Goal: Task Accomplishment & Management: Complete application form

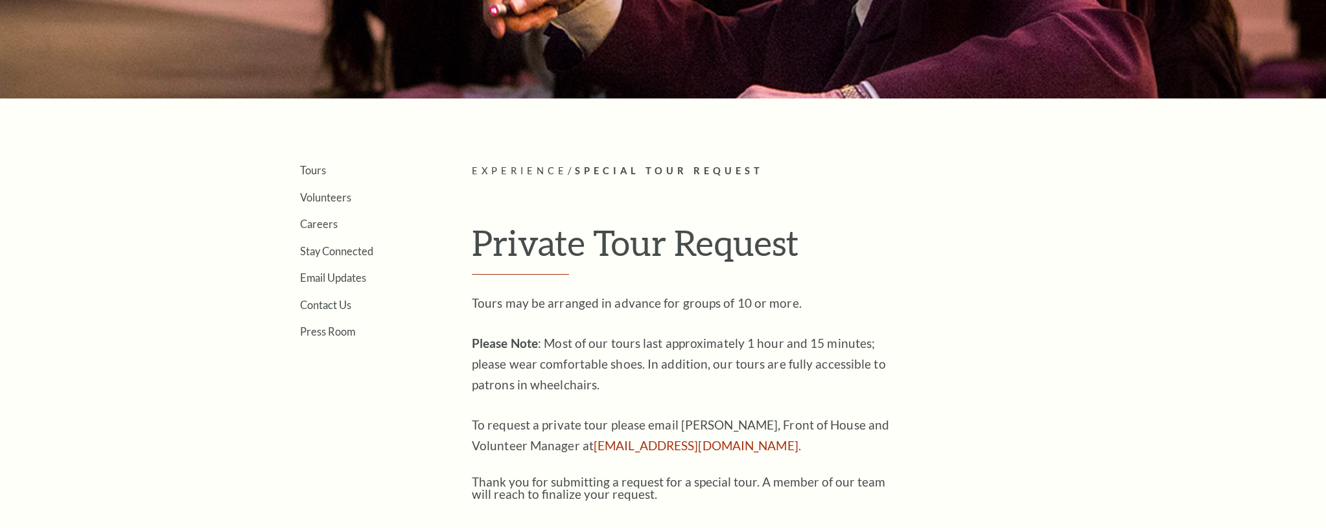
scroll to position [242, 0]
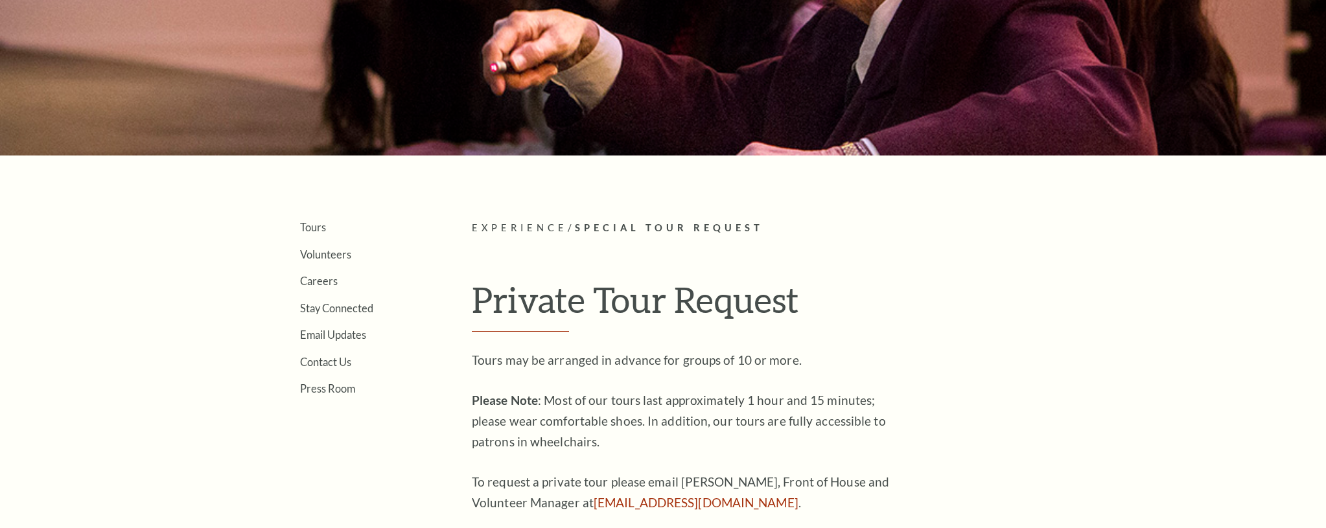
scroll to position [197, 0]
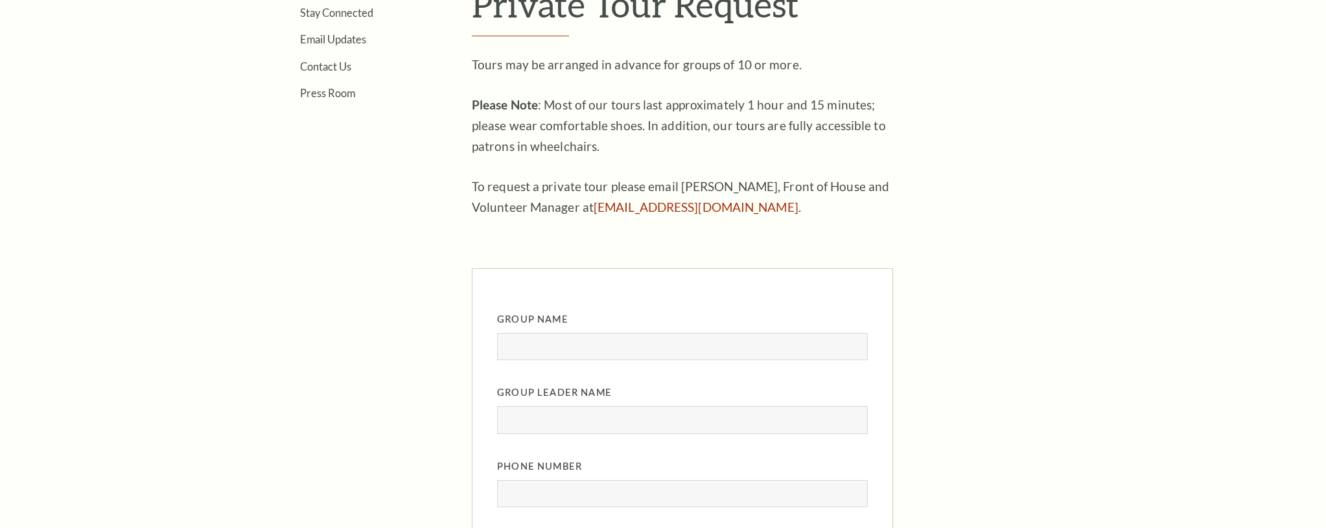
scroll to position [550, 0]
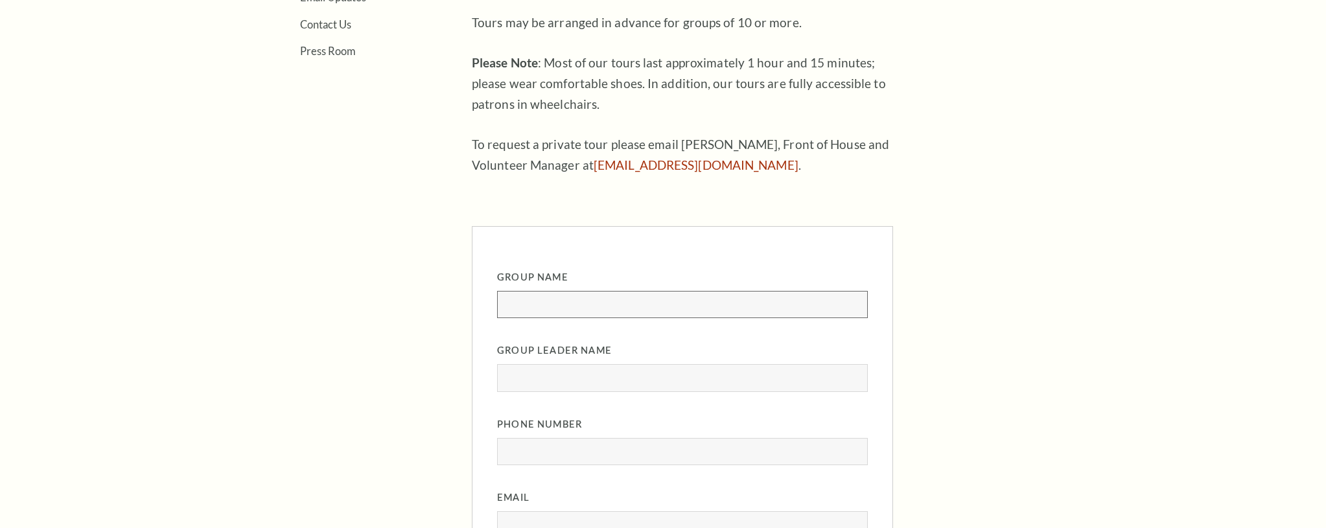
click at [581, 310] on input "Group Name" at bounding box center [682, 304] width 371 height 27
type input "Allyns Group"
click at [575, 360] on div "Group Leader Name" at bounding box center [682, 367] width 371 height 49
click at [576, 381] on input "Group Leader Name" at bounding box center [682, 377] width 371 height 27
type input "Allyn Welker"
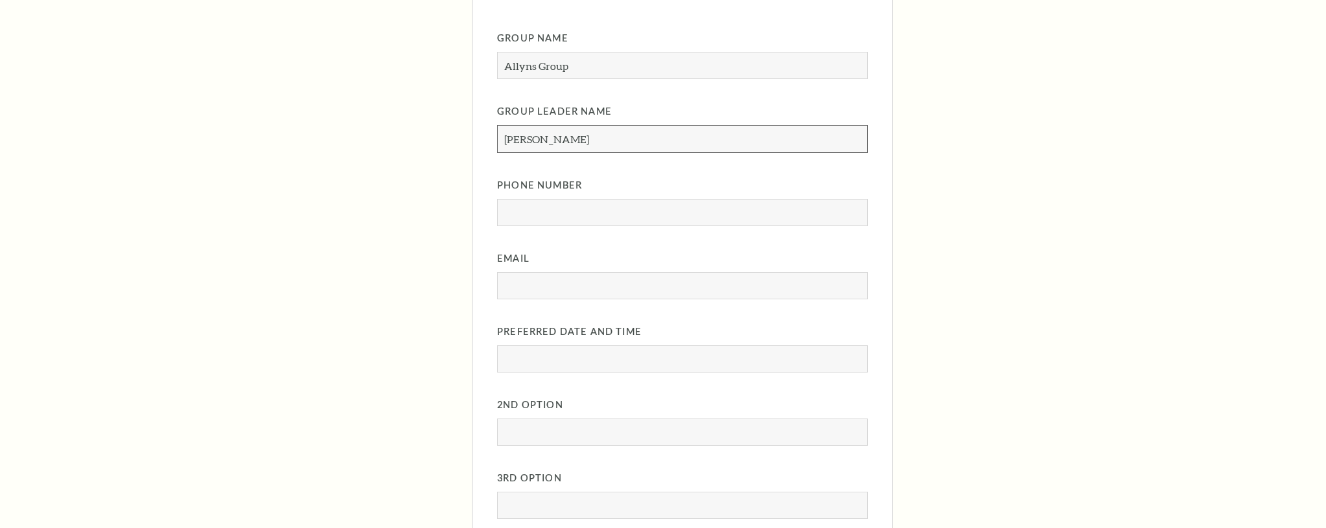
scroll to position [799, 0]
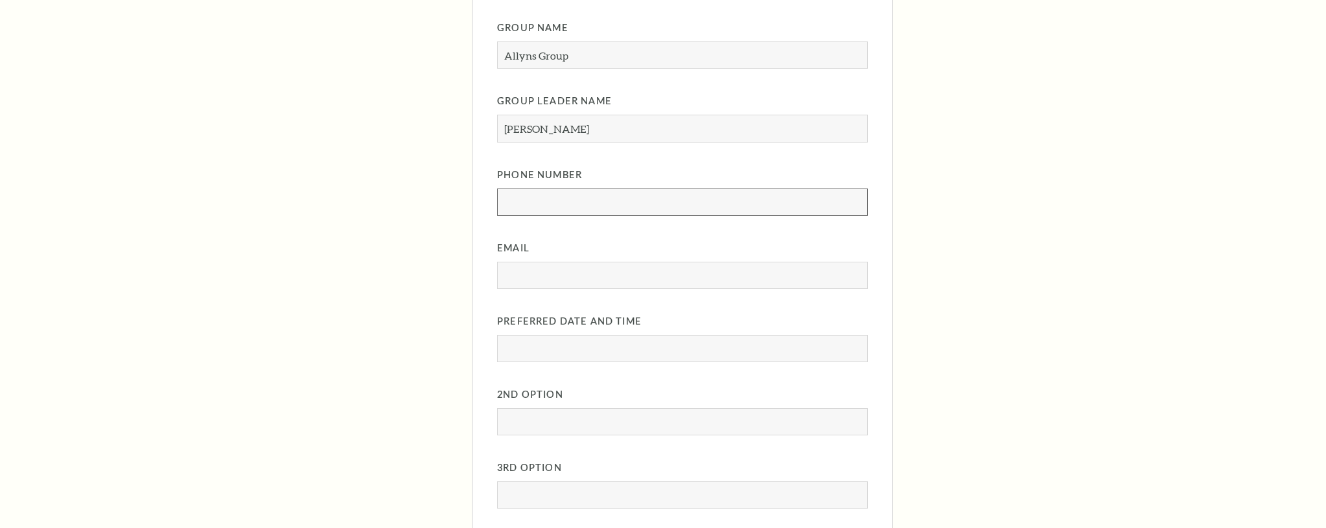
click at [631, 210] on input "Phone Number" at bounding box center [682, 202] width 371 height 27
type input "8172124245"
click at [603, 266] on input "Email" at bounding box center [682, 275] width 371 height 27
type input "awelker@basshall.com"
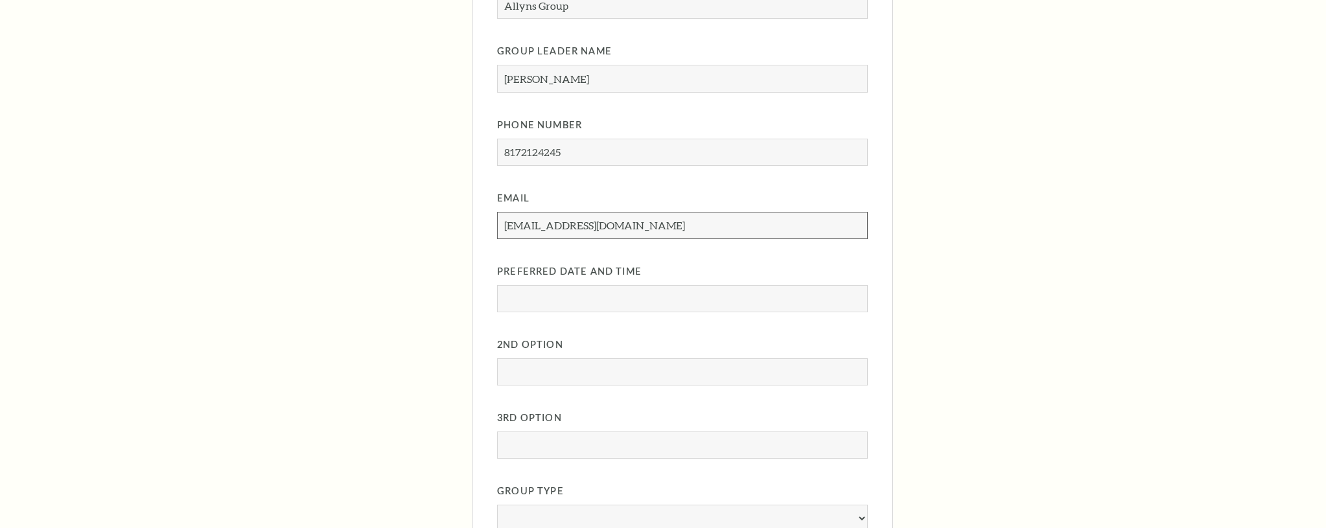
scroll to position [880, 0]
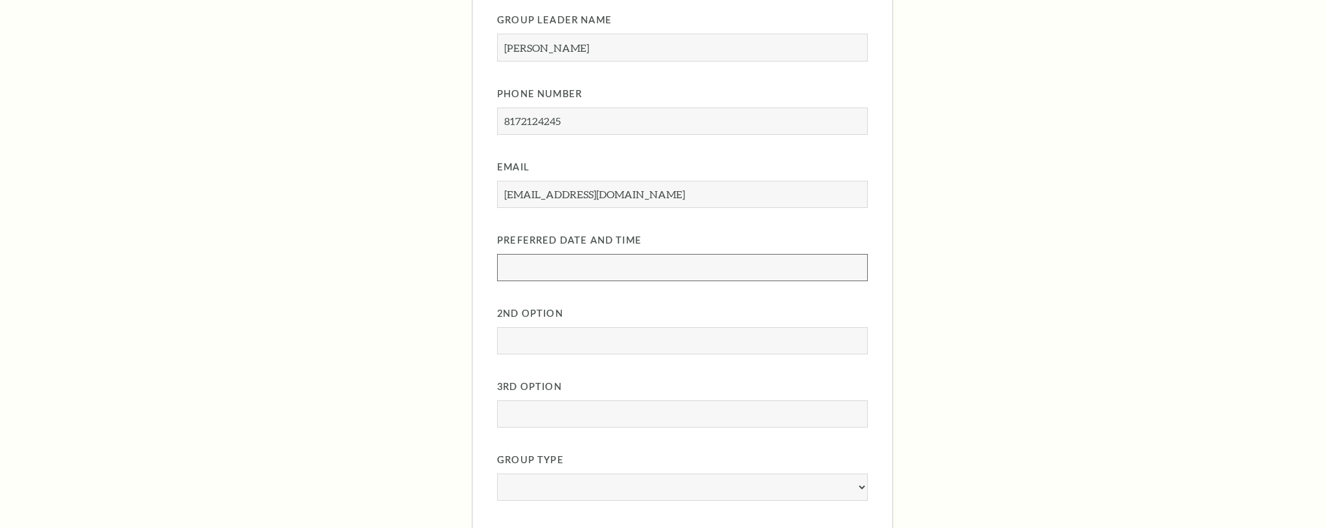
click at [603, 266] on input "Preferred Date and Time" at bounding box center [682, 267] width 371 height 27
type input "08/29/2025 at 10am"
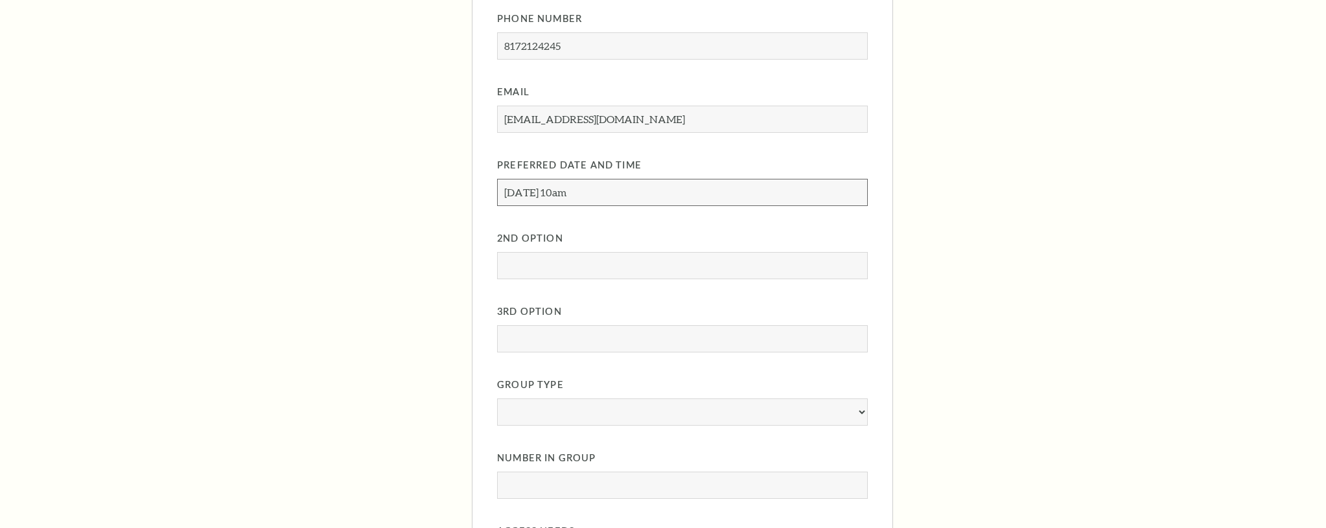
scroll to position [956, 0]
click at [597, 266] on input "2nd Option" at bounding box center [682, 264] width 371 height 27
type input "("
type input "[DATE] 2pm"
click at [594, 342] on input "3rd Option" at bounding box center [682, 337] width 371 height 27
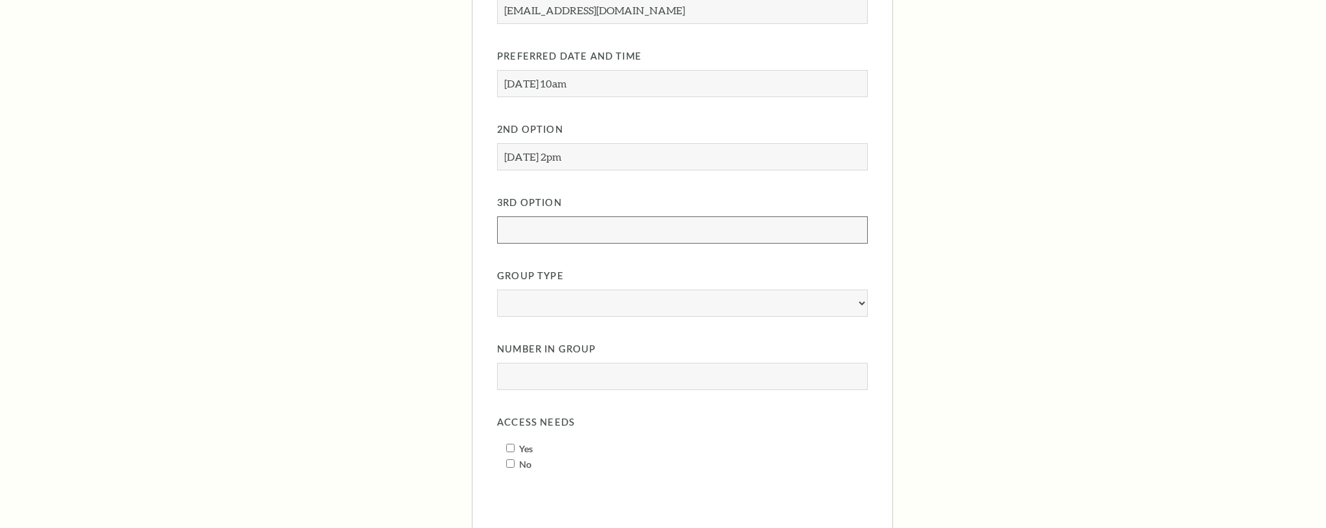
scroll to position [1065, 0]
click at [610, 303] on select "Corporate Student Church" at bounding box center [682, 301] width 371 height 27
select select "Student"
click at [497, 288] on select "Corporate Student Church" at bounding box center [682, 301] width 371 height 27
click at [574, 371] on input "Number in Group" at bounding box center [682, 375] width 371 height 27
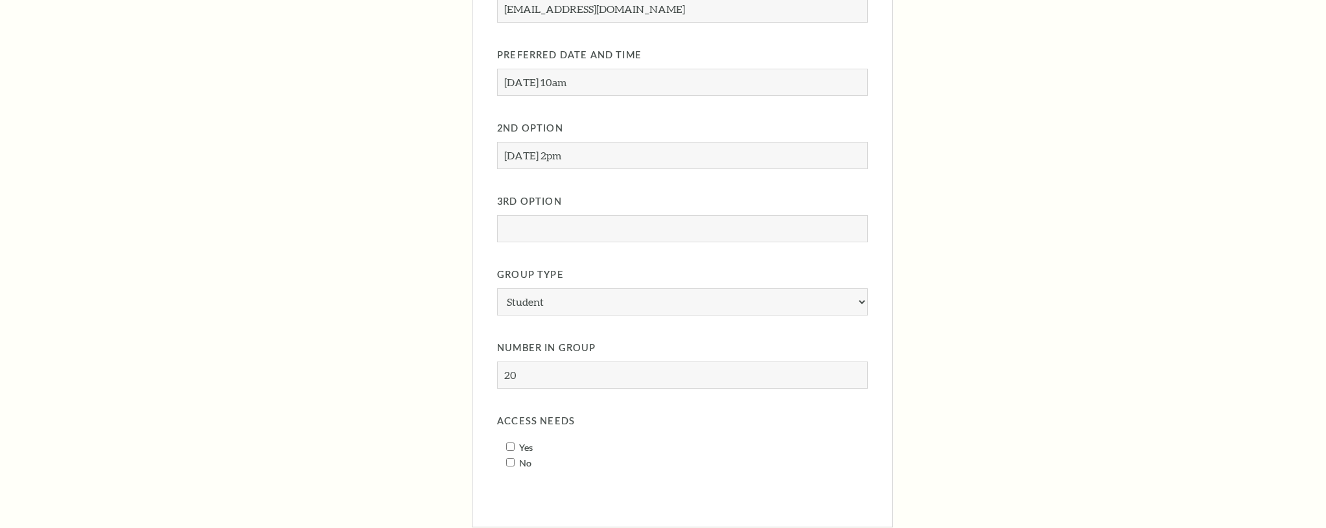
click at [931, 348] on article "Experience / Special Tour Request Private Tour Request Tours may be arranged in…" at bounding box center [768, 3] width 593 height 1273
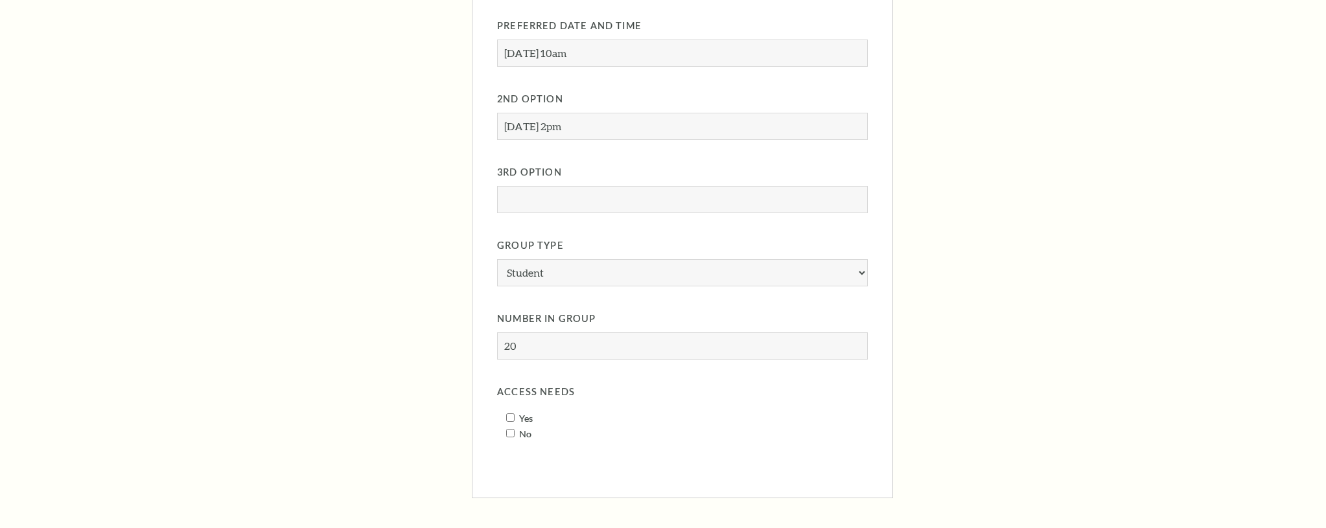
scroll to position [1119, 0]
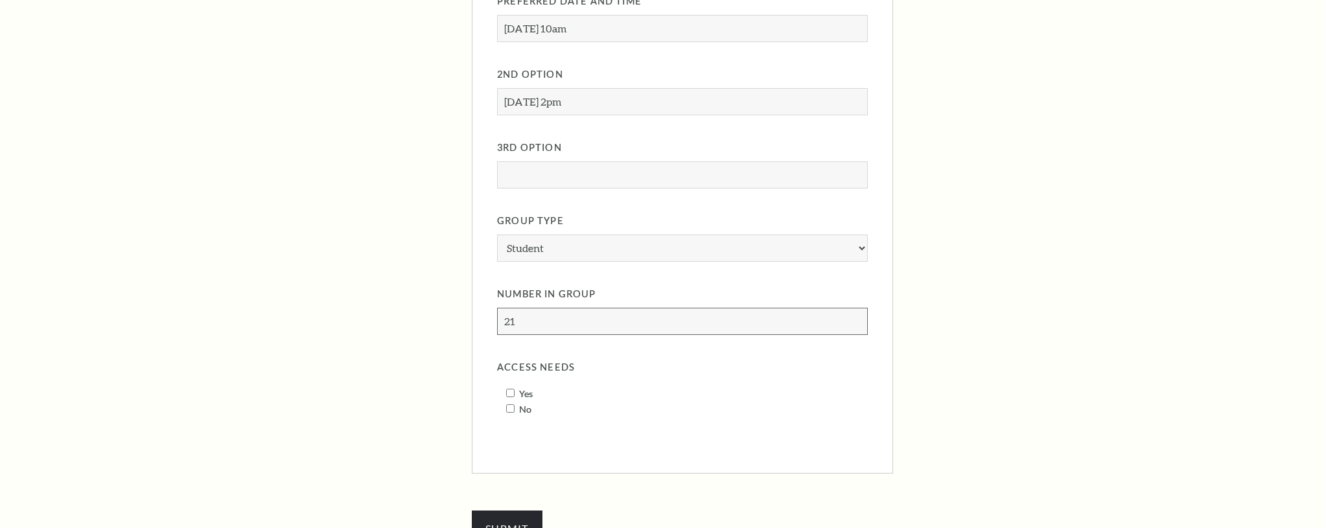
click at [857, 319] on input "21" at bounding box center [682, 321] width 371 height 27
type input "20"
click at [858, 325] on input "20" at bounding box center [682, 321] width 371 height 27
click at [508, 408] on input "No" at bounding box center [510, 408] width 8 height 8
checkbox input "true"
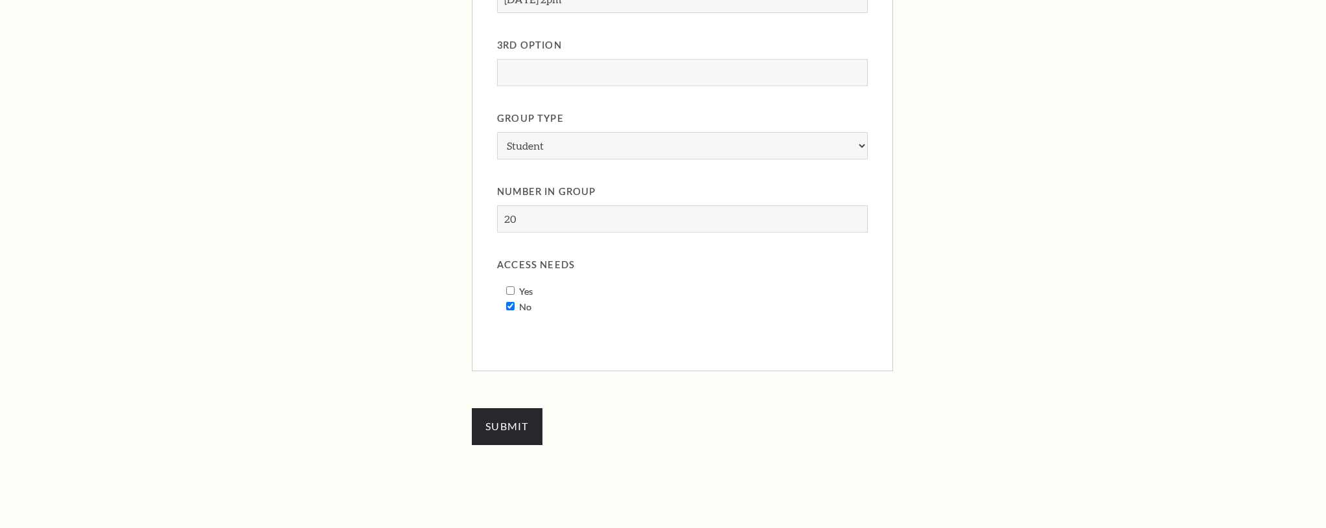
scroll to position [1318, 0]
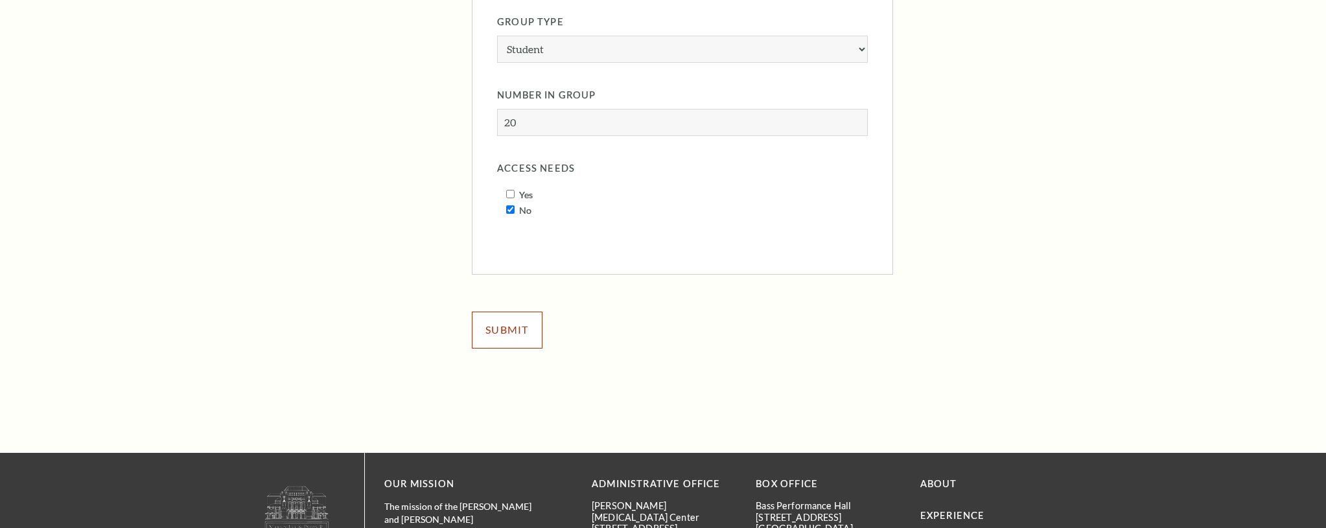
click at [503, 338] on input "Submit" at bounding box center [507, 330] width 71 height 36
click at [853, 126] on input "19" at bounding box center [682, 122] width 371 height 27
click at [853, 126] on input "18" at bounding box center [682, 122] width 371 height 27
click at [853, 126] on input "17" at bounding box center [682, 122] width 371 height 27
click at [853, 126] on input "16" at bounding box center [682, 122] width 371 height 27
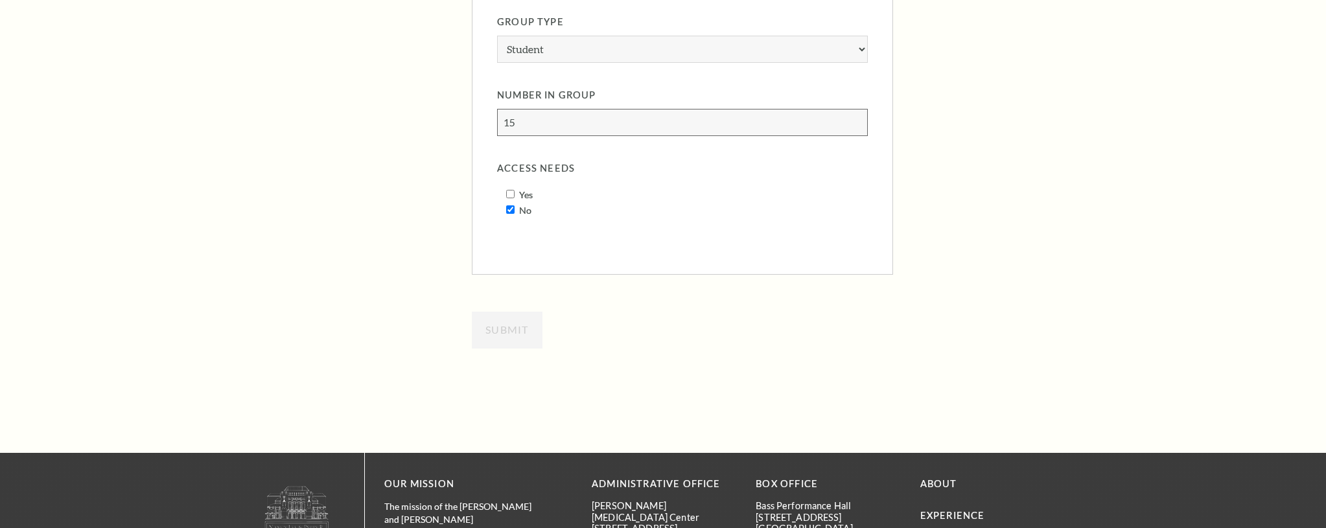
click at [853, 126] on input "15" at bounding box center [682, 122] width 371 height 27
click at [853, 126] on input "14" at bounding box center [682, 122] width 371 height 27
click at [853, 126] on input "13" at bounding box center [682, 122] width 371 height 27
click at [853, 126] on input "12" at bounding box center [682, 122] width 371 height 27
click at [853, 126] on input "11" at bounding box center [682, 122] width 371 height 27
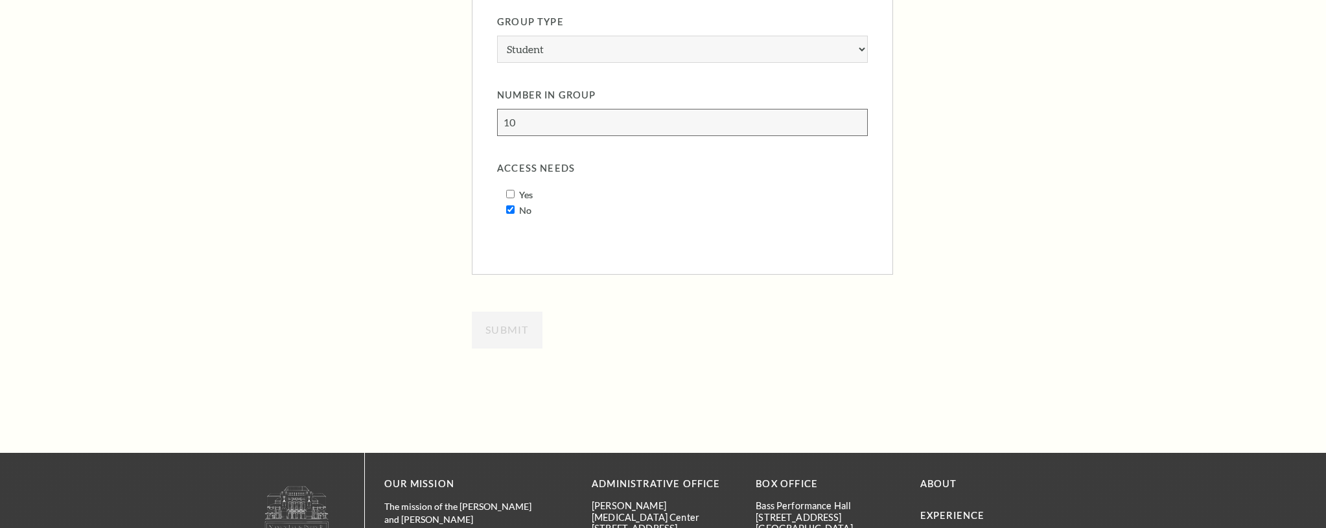
click at [853, 126] on input "10" at bounding box center [682, 122] width 371 height 27
click at [853, 126] on input "9" at bounding box center [682, 122] width 371 height 27
type input "8"
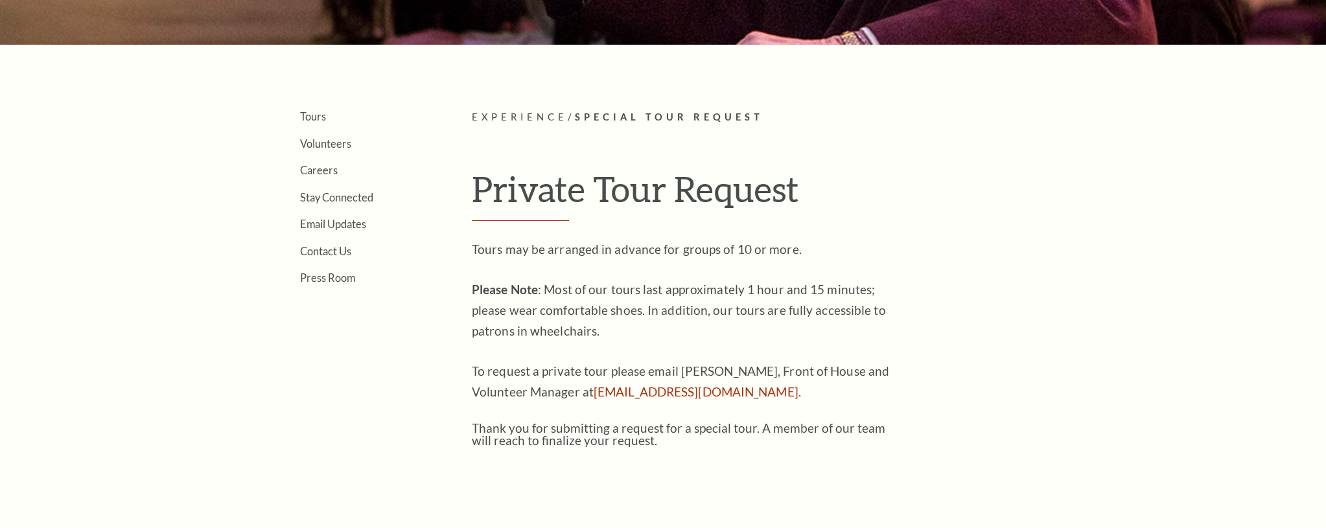
scroll to position [163, 0]
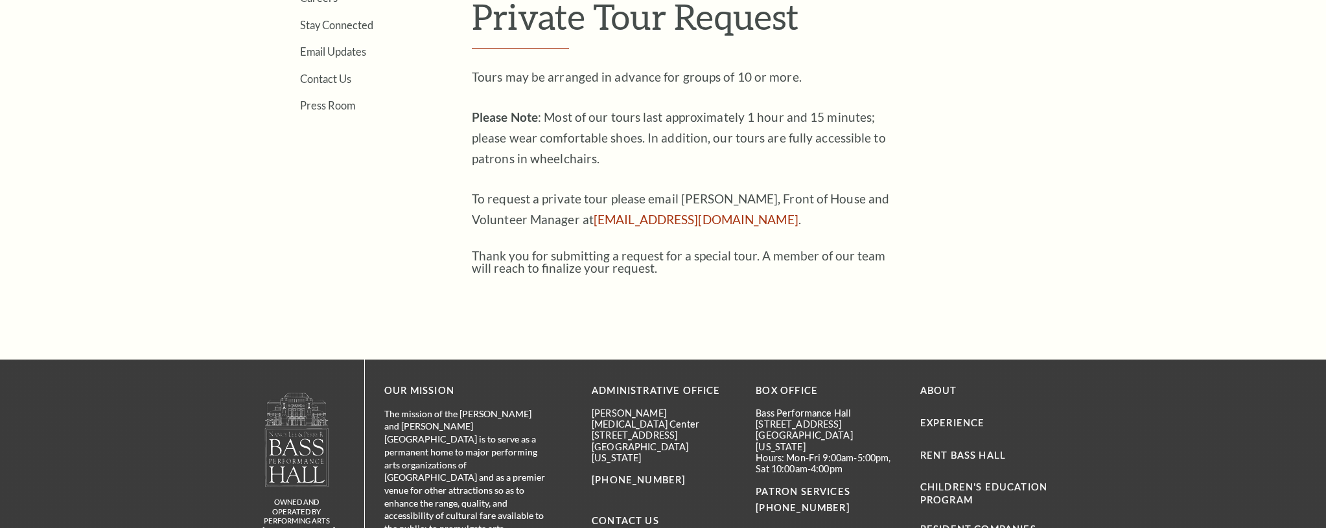
scroll to position [494, 0]
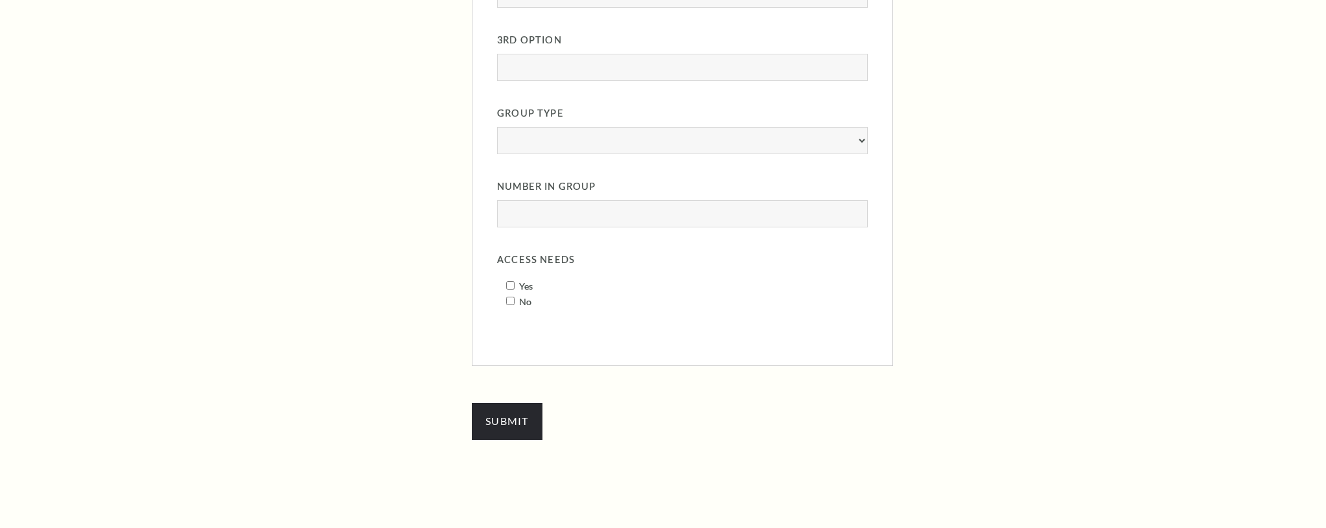
scroll to position [1243, 0]
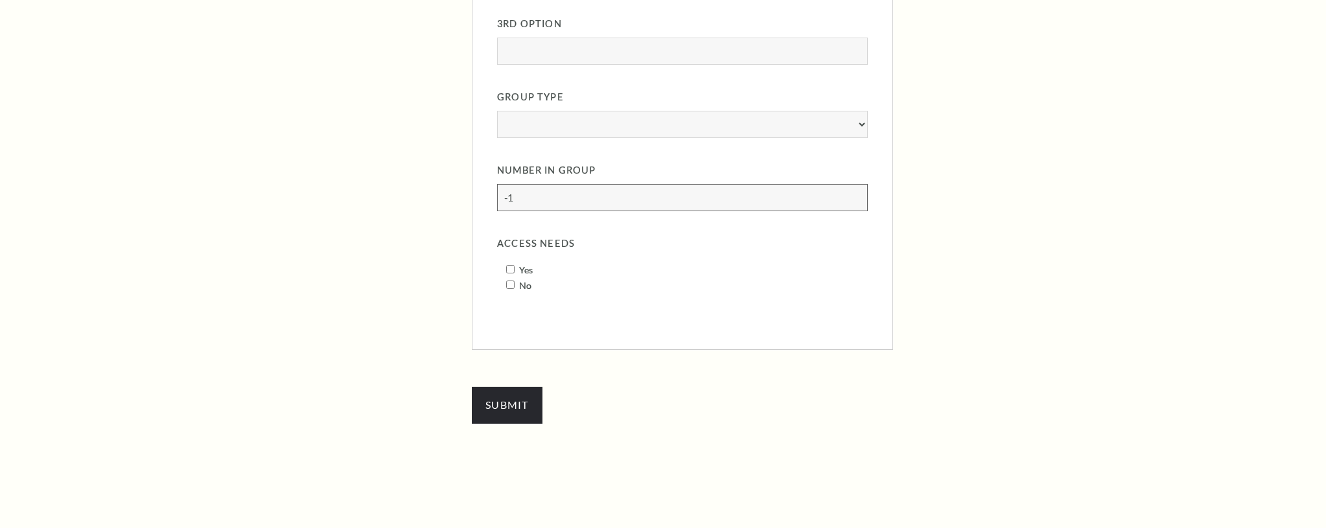
click at [857, 200] on input "-1" at bounding box center [682, 197] width 371 height 27
click at [857, 200] on input "-2" at bounding box center [682, 197] width 371 height 27
click at [857, 200] on input "-3" at bounding box center [682, 197] width 371 height 27
click at [857, 200] on input "-4" at bounding box center [682, 197] width 371 height 27
click at [856, 194] on input "-3" at bounding box center [682, 197] width 371 height 27
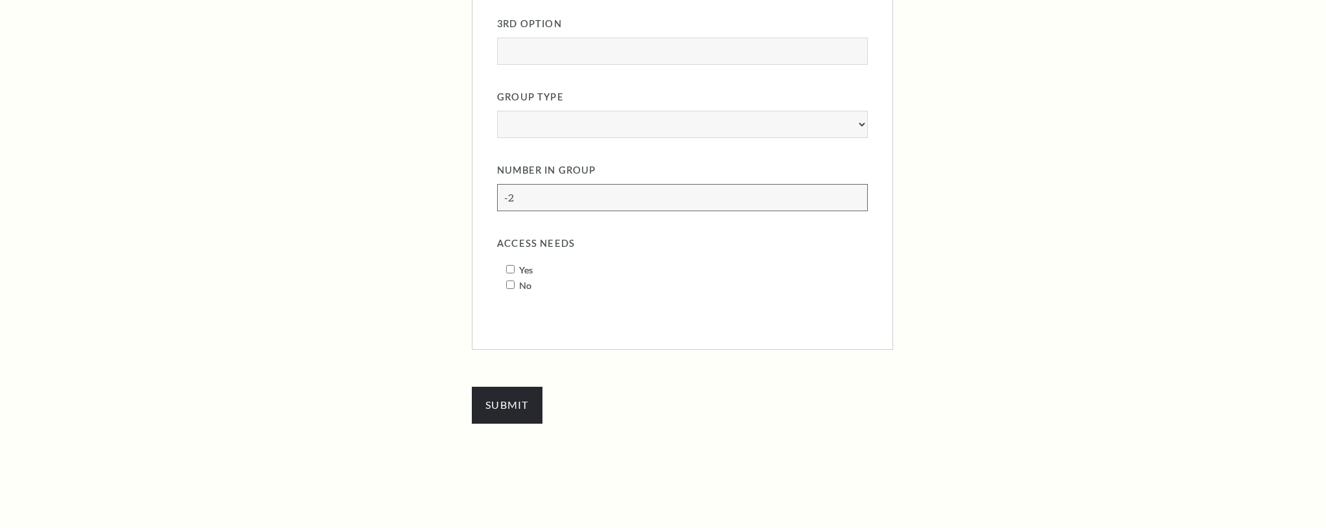
click at [856, 194] on input "-2" at bounding box center [682, 197] width 371 height 27
type input "-1"
click at [857, 194] on input "-1" at bounding box center [682, 197] width 371 height 27
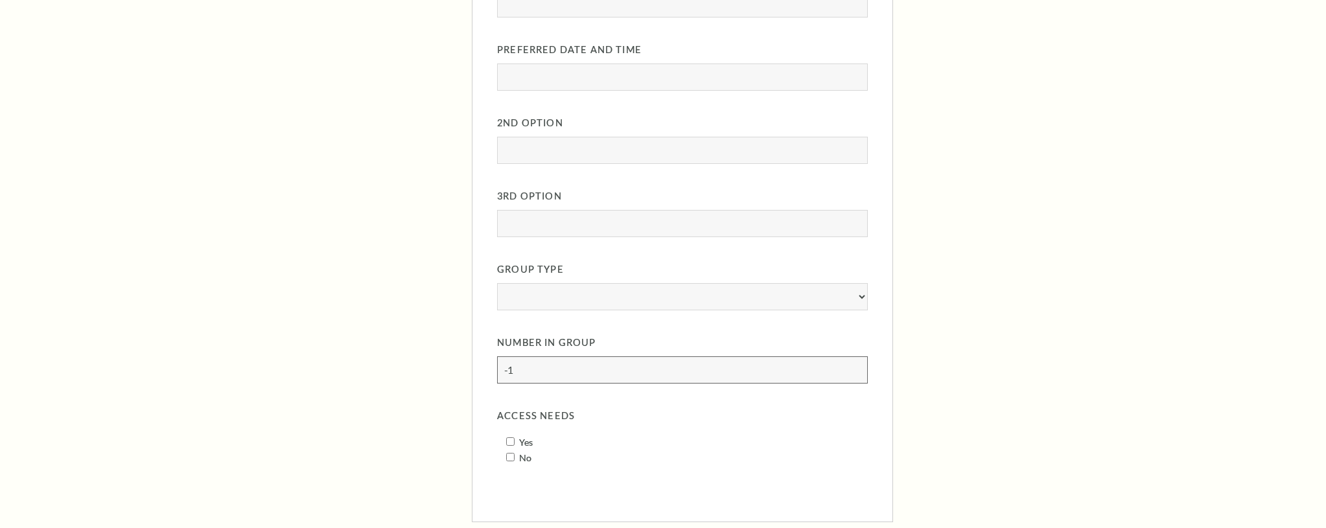
scroll to position [1009, 0]
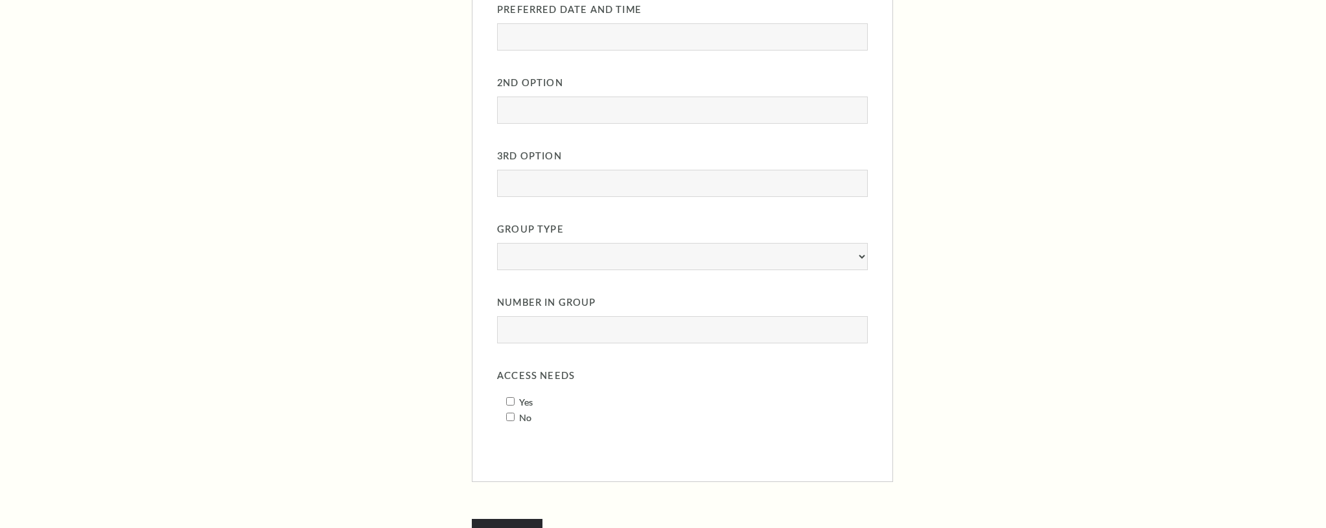
scroll to position [1126, 0]
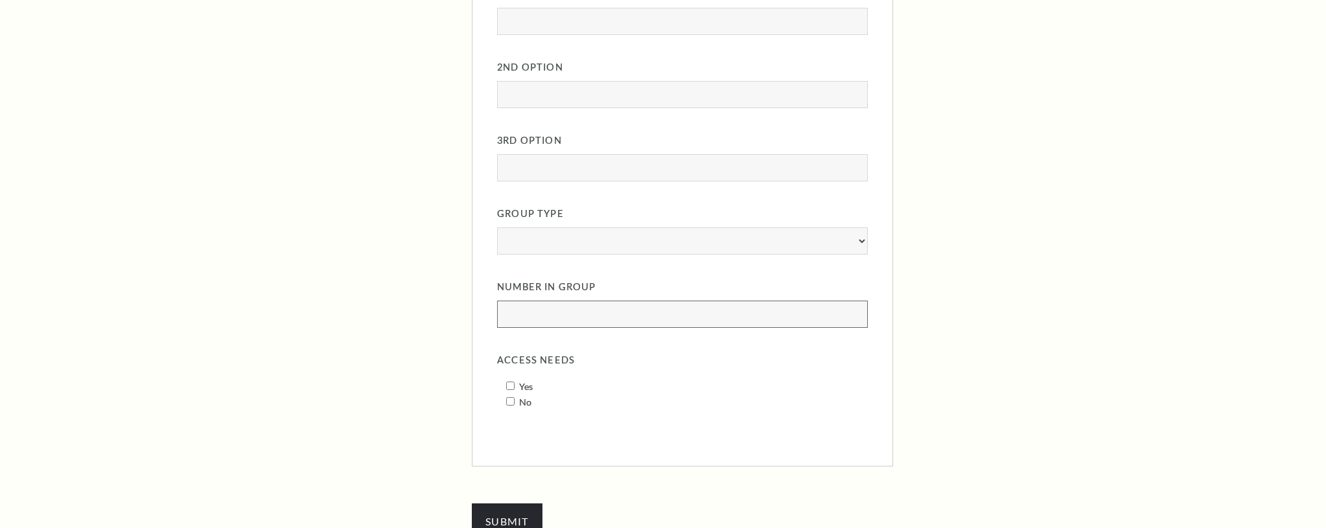
click at [785, 308] on input "Number in Group" at bounding box center [682, 314] width 371 height 27
type input "20"
click at [849, 241] on select "Corporate Student Church" at bounding box center [682, 240] width 371 height 27
click at [497, 227] on select "Corporate Student Church" at bounding box center [682, 240] width 371 height 27
click at [831, 245] on select "Corporate Student Church" at bounding box center [682, 240] width 371 height 27
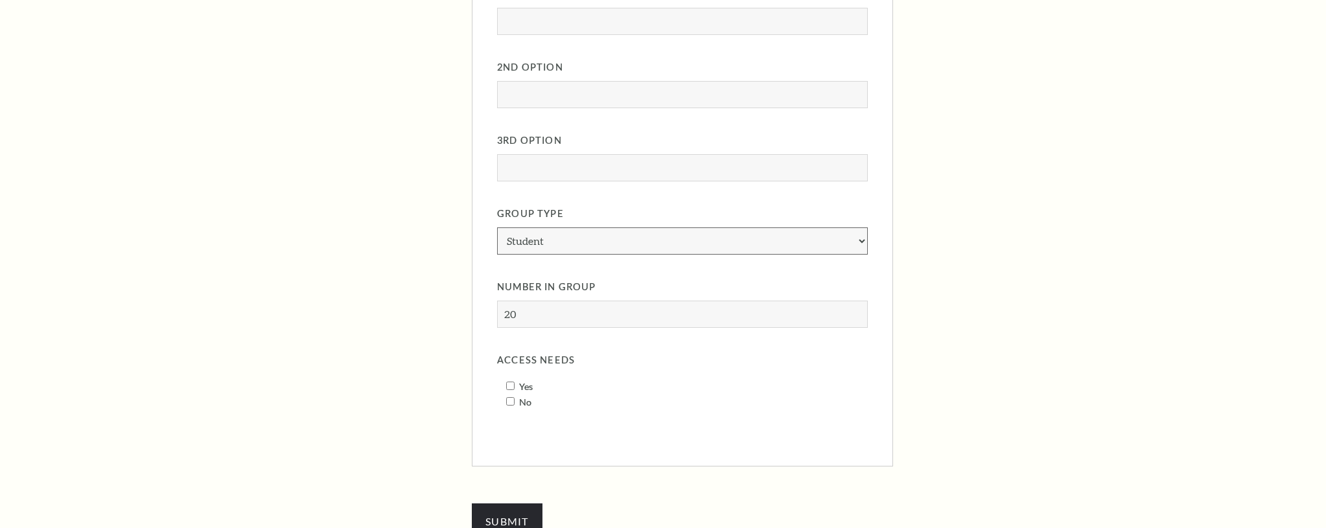
select select "Corporate"
click at [497, 227] on select "Corporate Student Church" at bounding box center [682, 240] width 371 height 27
click at [643, 102] on input "2nd Option" at bounding box center [682, 94] width 371 height 27
type input "9/01/25 2pm"
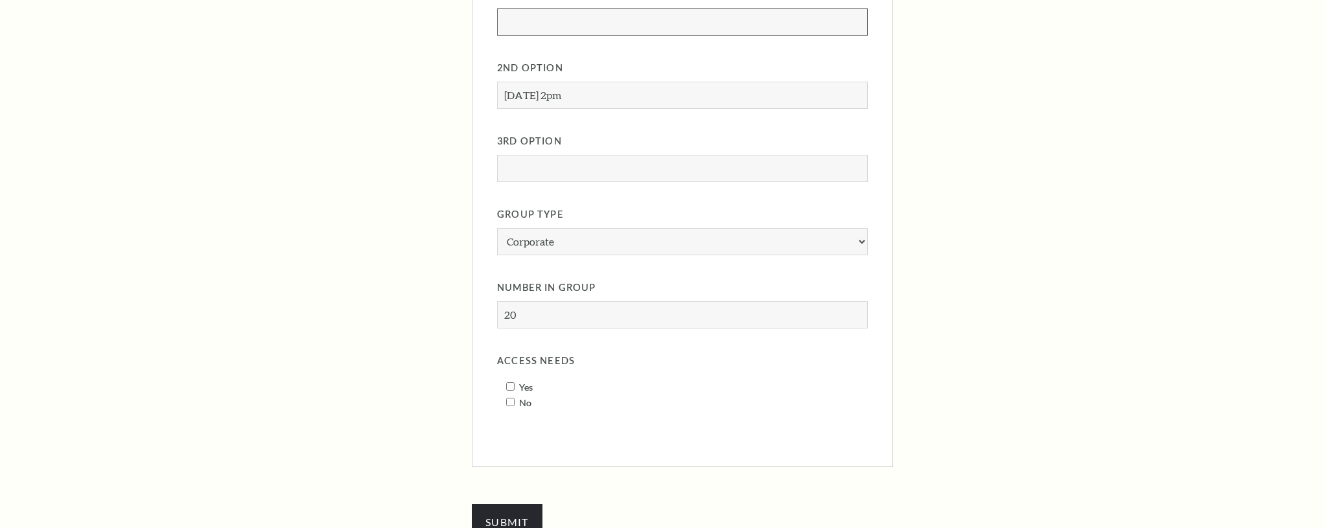
click at [618, 29] on input "Preferred Date and Time" at bounding box center [682, 21] width 371 height 27
type input "08/29/2025 at 10am"
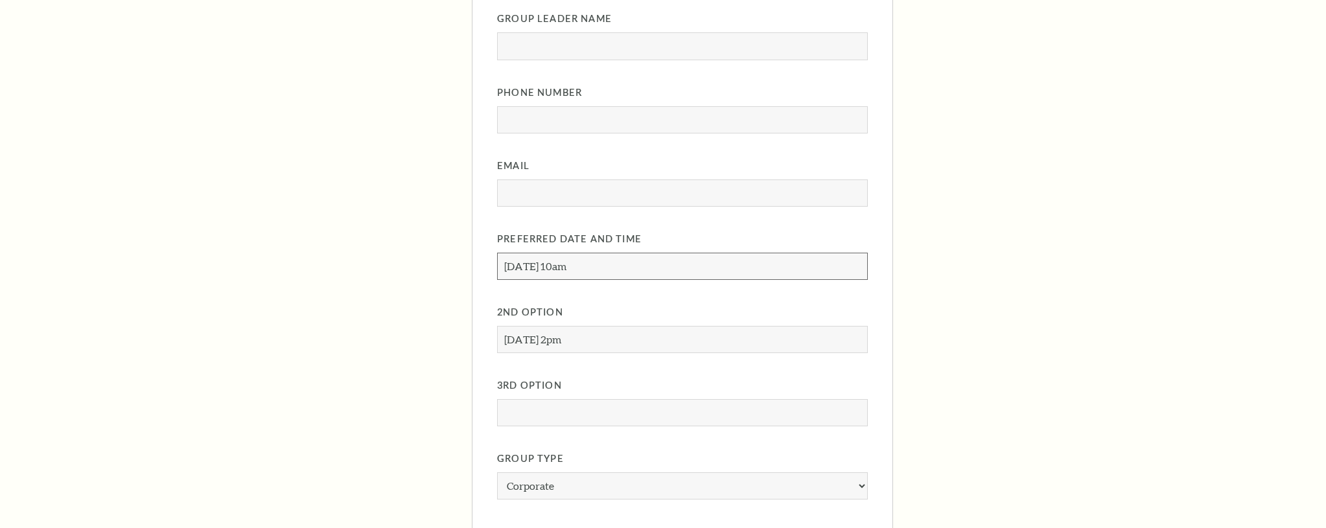
scroll to position [877, 0]
click at [658, 189] on input "Email" at bounding box center [682, 197] width 371 height 27
type input "awelker@basshall.com"
click at [639, 124] on input "Phone Number" at bounding box center [682, 124] width 371 height 27
type input "8172124245"
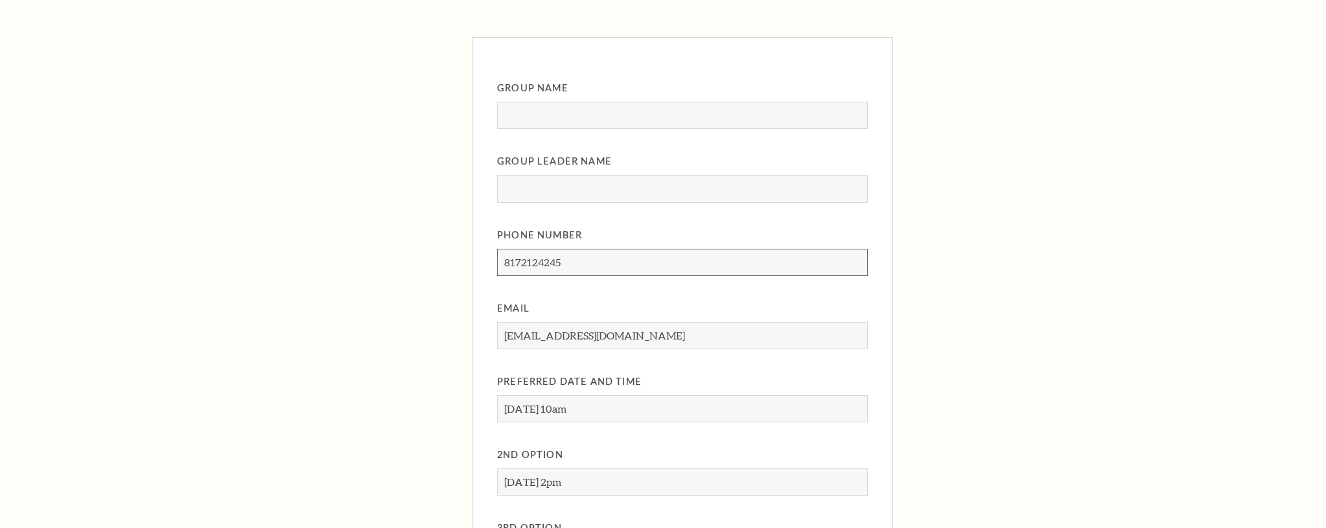
scroll to position [717, 0]
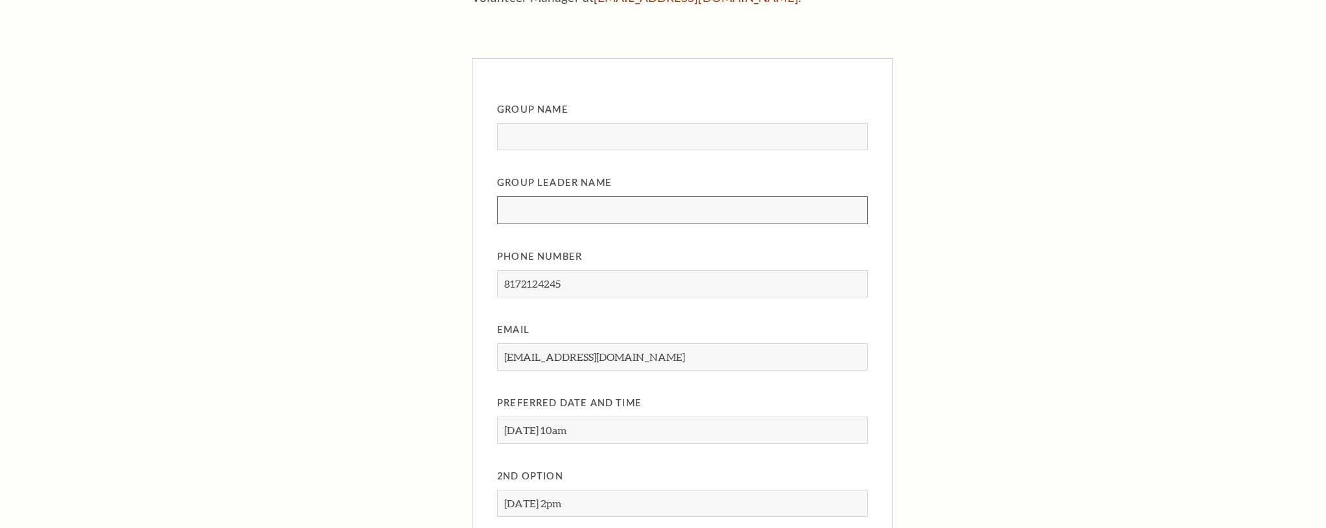
click at [619, 209] on input "Group Leader Name" at bounding box center [682, 209] width 371 height 27
type input "Allyn Welker"
click at [612, 138] on input "Group Name" at bounding box center [682, 136] width 371 height 27
type input "Allyns Group"
click at [953, 189] on article "Experience / Special Tour Request Private Tour Request Tours may be arranged in…" at bounding box center [768, 351] width 593 height 1273
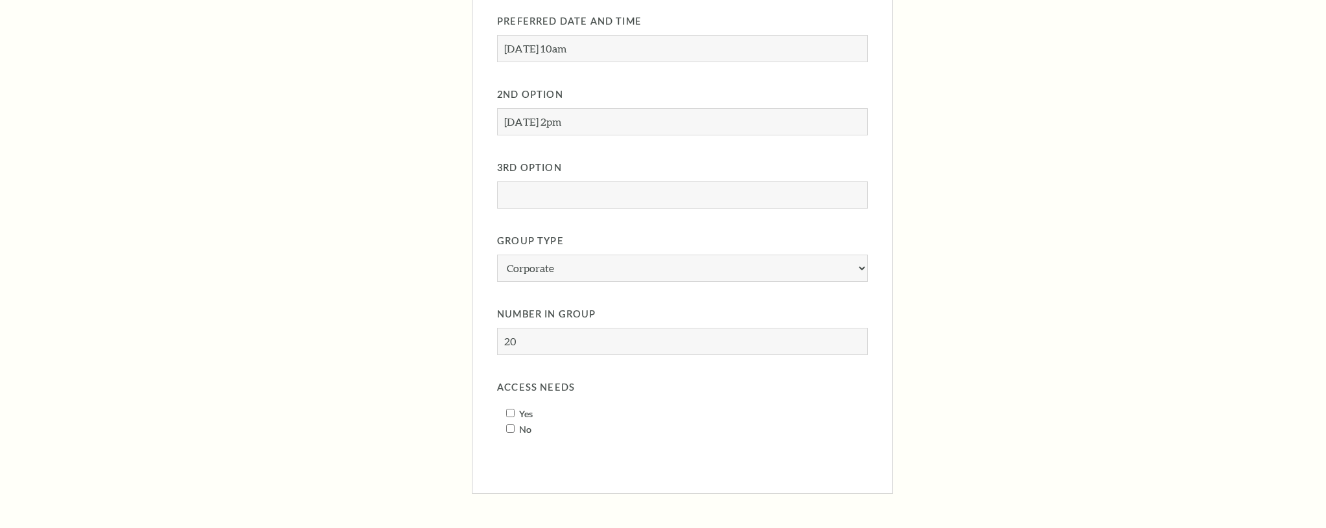
scroll to position [1201, 0]
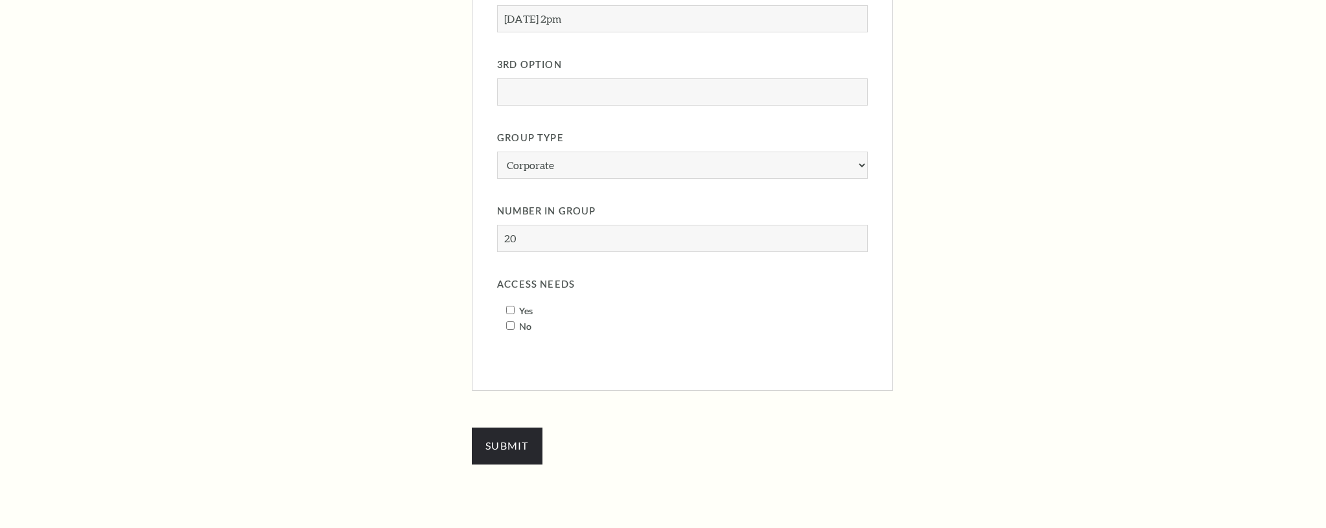
drag, startPoint x: 512, startPoint y: 308, endPoint x: 505, endPoint y: 321, distance: 14.8
click at [512, 308] on input "Yes" at bounding box center [510, 310] width 8 height 8
checkbox input "true"
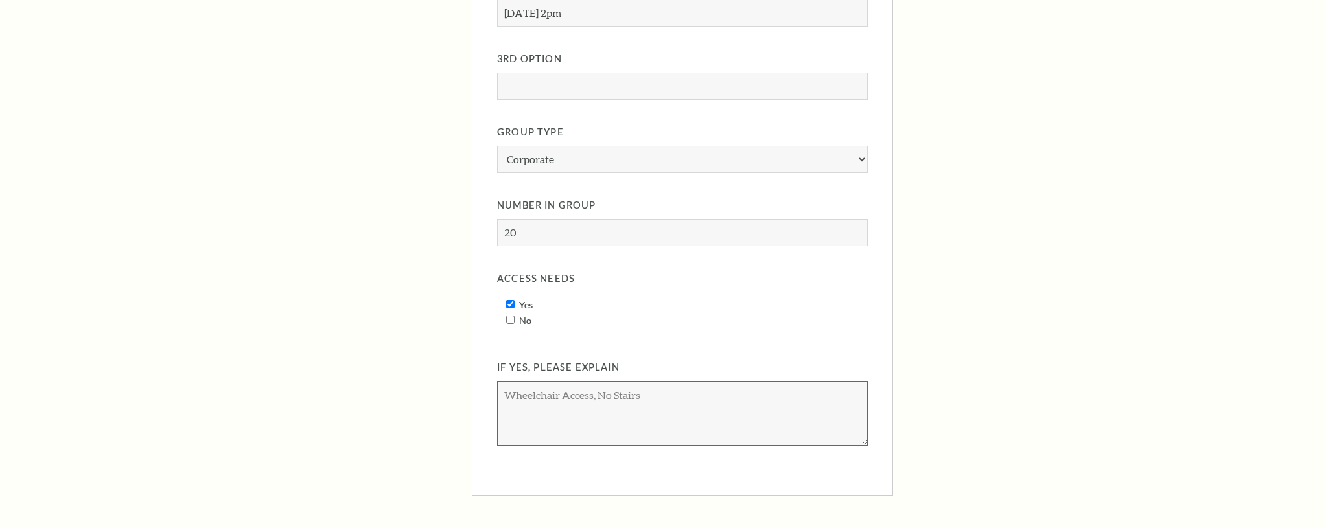
click at [537, 395] on textarea "If Yes, Please explain" at bounding box center [682, 413] width 371 height 65
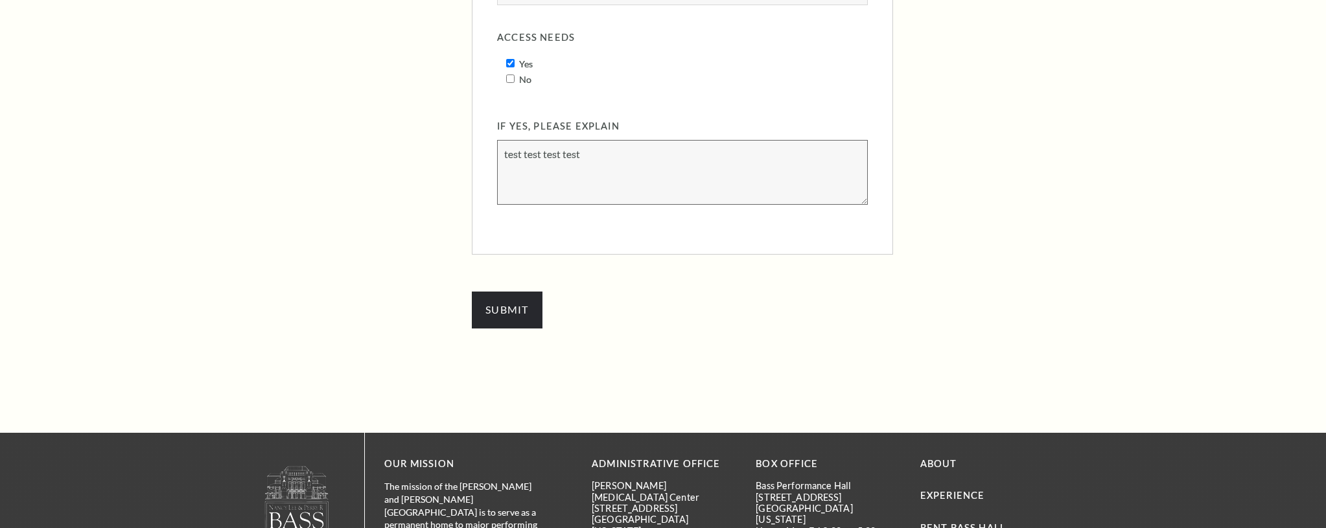
scroll to position [1452, 0]
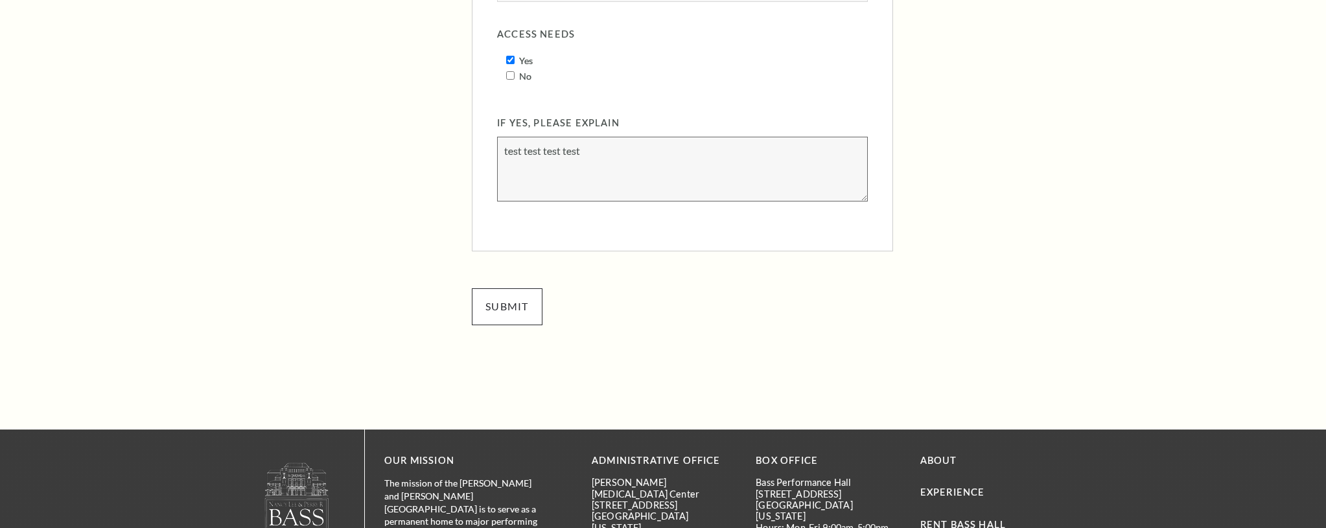
type textarea "test test test test"
click at [493, 314] on input "Submit" at bounding box center [507, 306] width 71 height 36
